Goal: Task Accomplishment & Management: Manage account settings

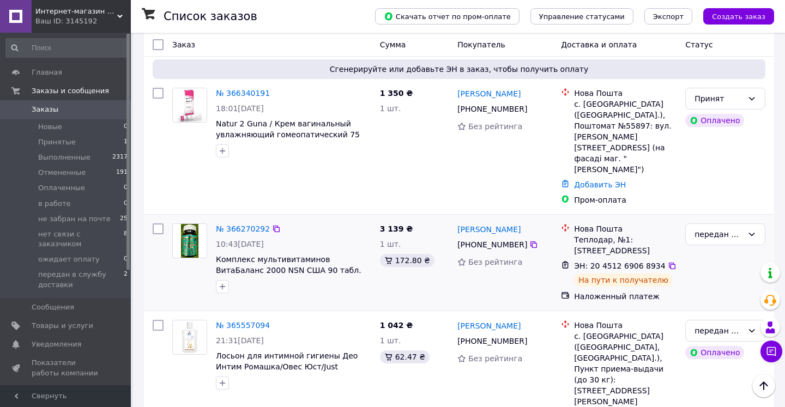
scroll to position [81, 0]
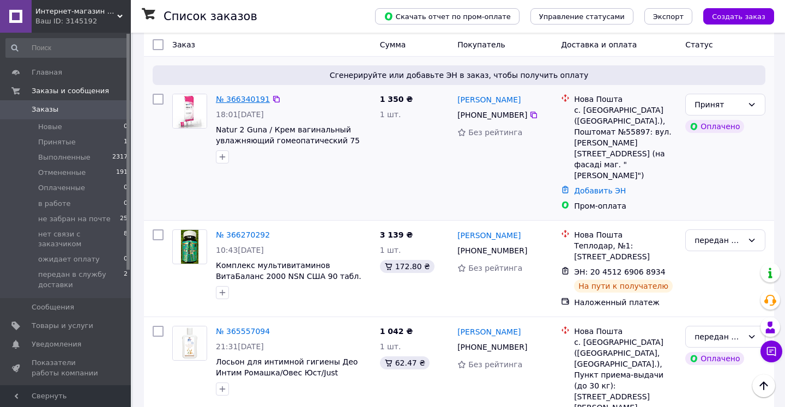
click at [255, 100] on link "№ 366340191" at bounding box center [243, 99] width 54 height 9
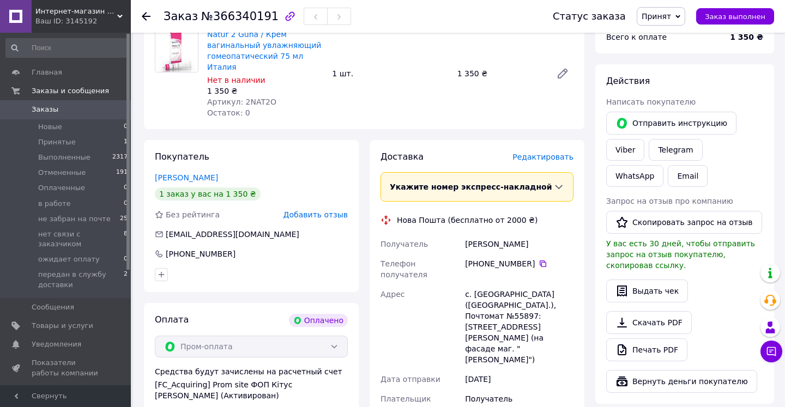
scroll to position [387, 0]
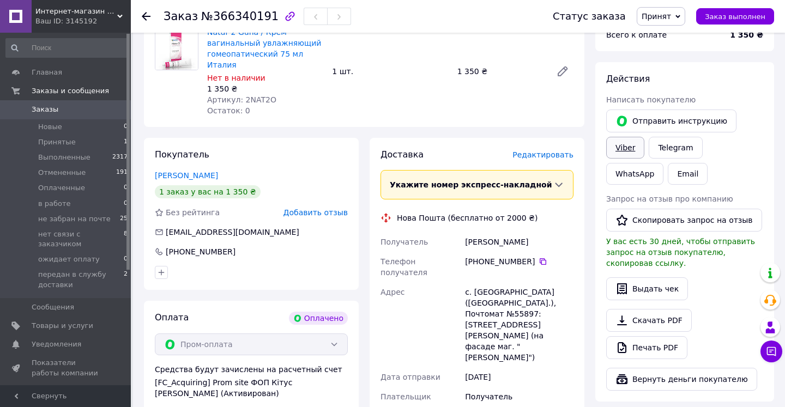
click at [634, 148] on link "Viber" at bounding box center [626, 148] width 38 height 22
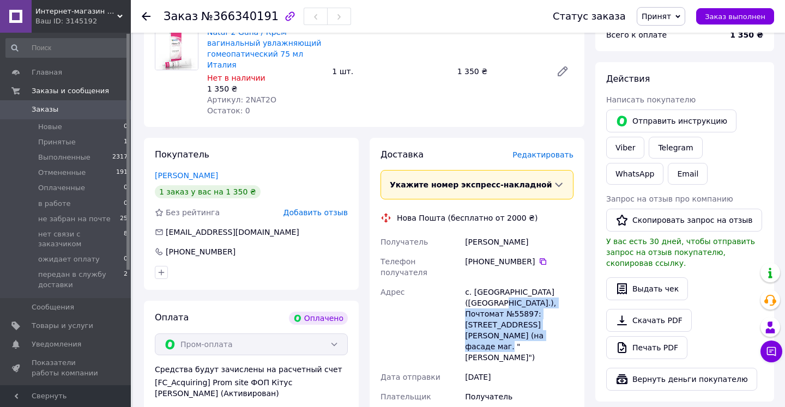
drag, startPoint x: 490, startPoint y: 279, endPoint x: 569, endPoint y: 297, distance: 81.6
click at [569, 297] on div "с. [GEOGRAPHIC_DATA] ([GEOGRAPHIC_DATA].), Почтомат №55897: [STREET_ADDRESS][PE…" at bounding box center [519, 325] width 113 height 85
copy div "Почтомат №55897: [STREET_ADDRESS][PERSON_NAME] (на фасаде маг. "[PERSON_NAME]")"
drag, startPoint x: 466, startPoint y: 229, endPoint x: 547, endPoint y: 229, distance: 80.2
click at [547, 232] on div "[PERSON_NAME]" at bounding box center [519, 242] width 113 height 20
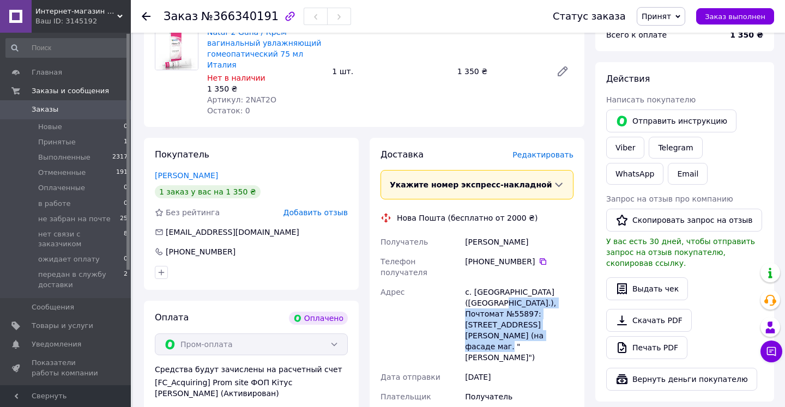
copy div "[PERSON_NAME]"
drag, startPoint x: 488, startPoint y: 248, endPoint x: 535, endPoint y: 247, distance: 46.9
click at [535, 256] on div "[PHONE_NUMBER]" at bounding box center [519, 261] width 109 height 11
copy div "96 333 02 20"
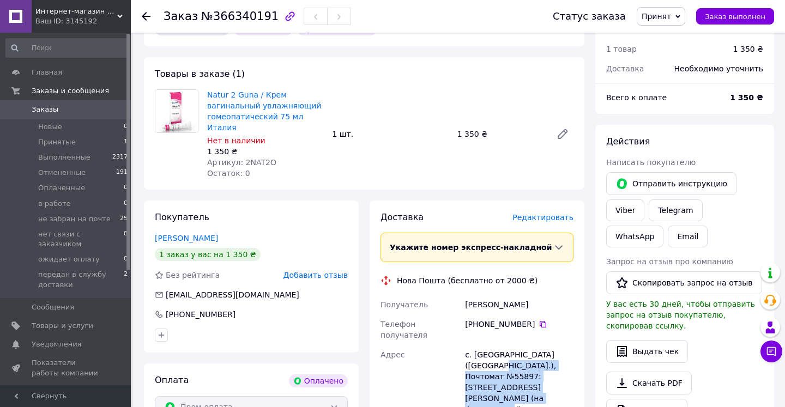
scroll to position [323, 0]
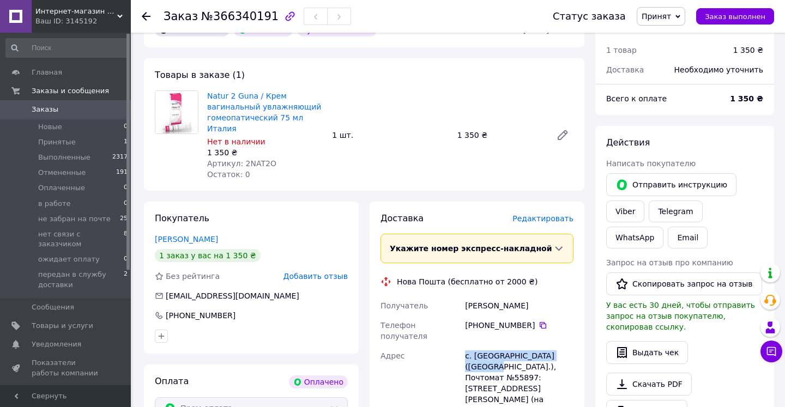
drag, startPoint x: 466, startPoint y: 332, endPoint x: 485, endPoint y: 341, distance: 21.5
click at [485, 346] on div "с. [GEOGRAPHIC_DATA] ([GEOGRAPHIC_DATA].), Почтомат №55897: [STREET_ADDRESS][PE…" at bounding box center [519, 388] width 113 height 85
copy div "с. [GEOGRAPHIC_DATA] ([GEOGRAPHIC_DATA].),"
click at [681, 16] on icon at bounding box center [678, 16] width 5 height 3
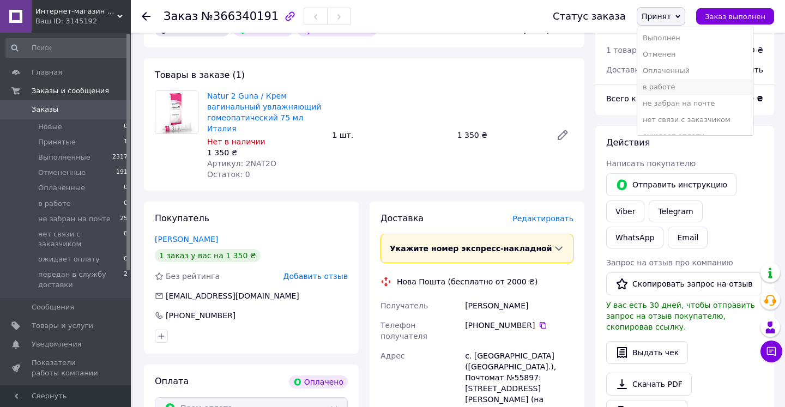
click at [677, 87] on li "в работе" at bounding box center [696, 87] width 116 height 16
